Goal: Check status: Check status

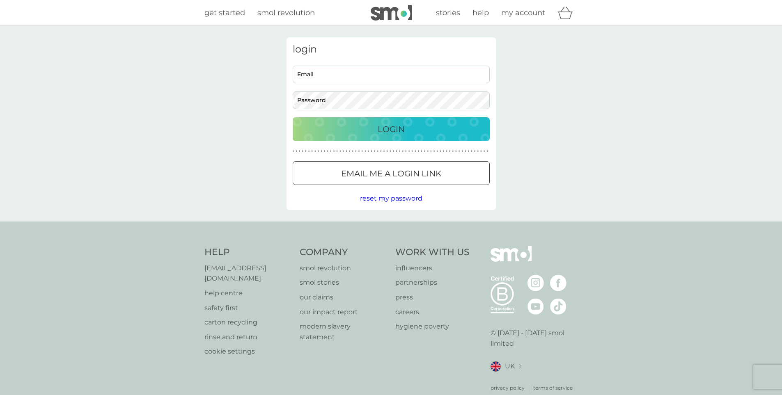
type input "[EMAIL_ADDRESS][DOMAIN_NAME]"
click at [376, 124] on div "Login" at bounding box center [391, 129] width 181 height 13
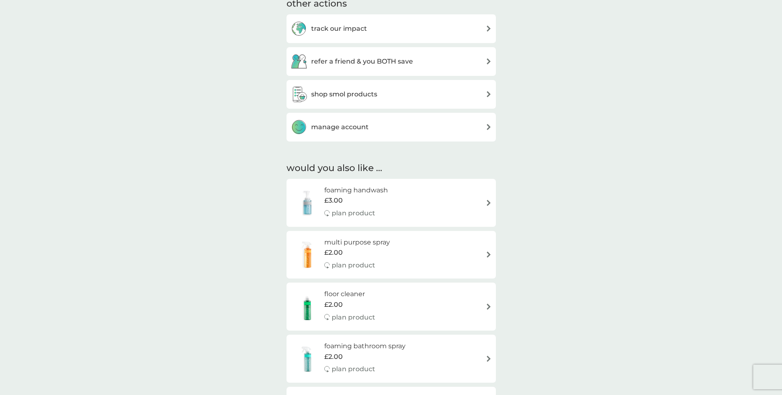
scroll to position [41, 0]
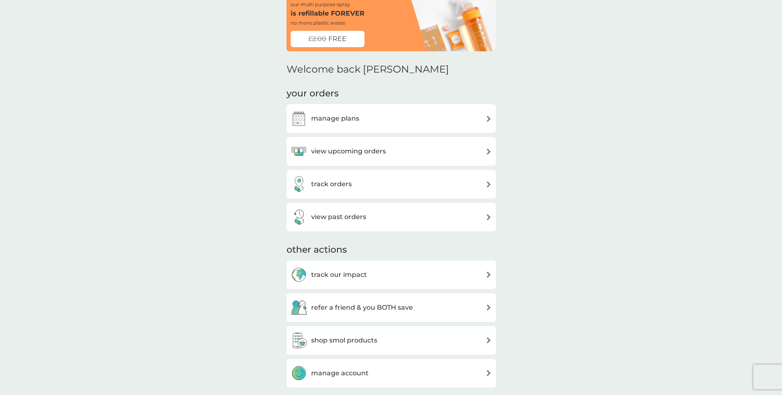
click at [330, 217] on h3 "view past orders" at bounding box center [338, 217] width 55 height 11
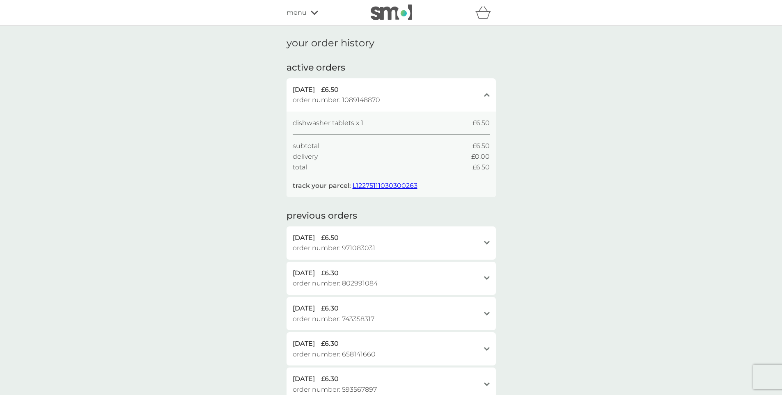
click at [329, 116] on div "dishwasher tablets x 1 £6.50 subtotal £6.50 delivery £0.00 total £6.50 track yo…" at bounding box center [390, 155] width 209 height 86
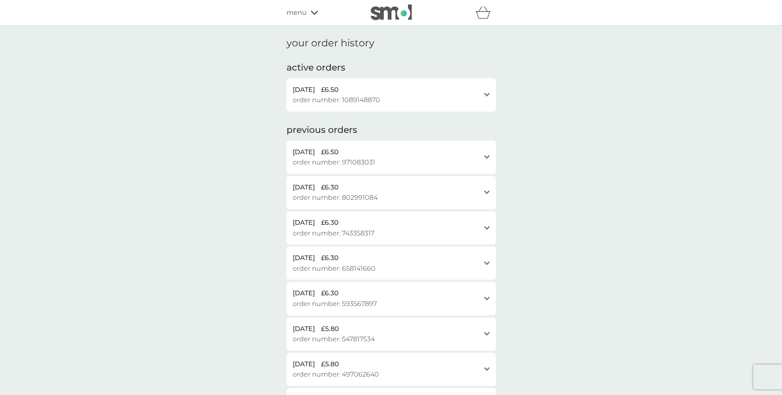
click at [315, 92] on span "[DATE]" at bounding box center [304, 90] width 22 height 11
